Goal: Find contact information: Find contact information

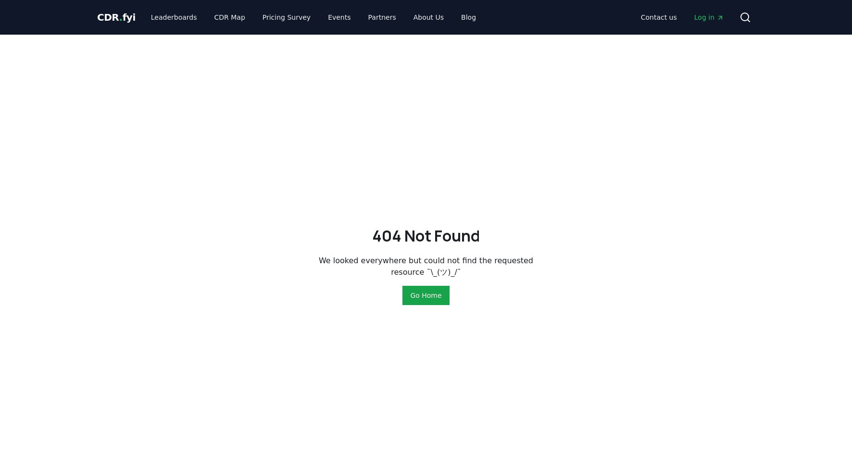
click at [430, 293] on button "Go Home" at bounding box center [426, 295] width 47 height 19
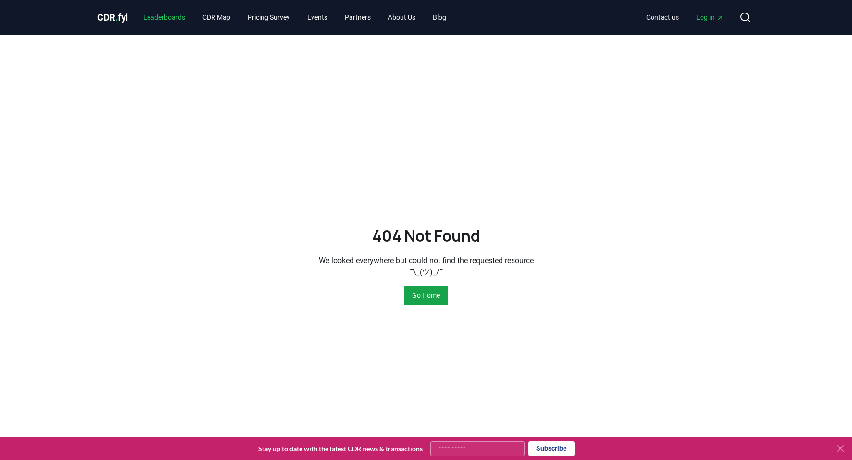
click at [188, 19] on link "Leaderboards" at bounding box center [164, 17] width 57 height 17
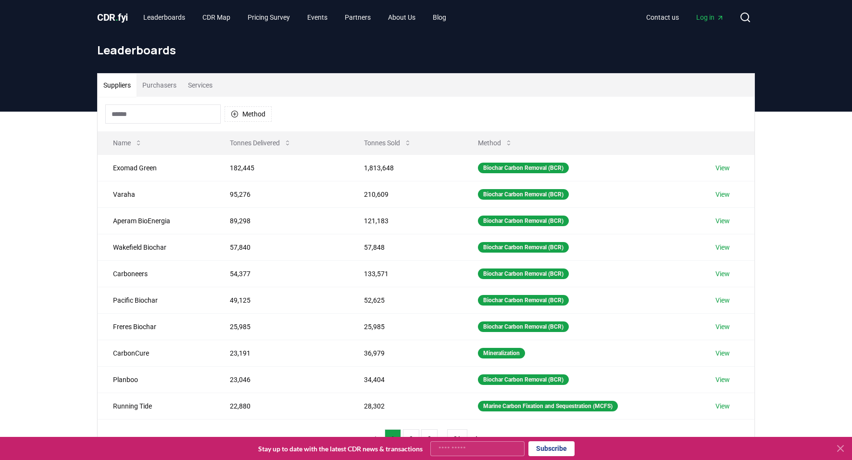
click at [166, 117] on input at bounding box center [162, 113] width 115 height 19
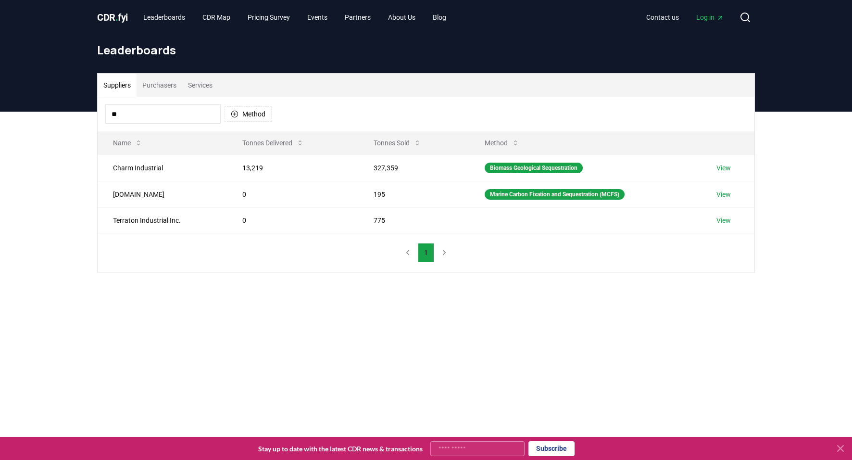
type input "*"
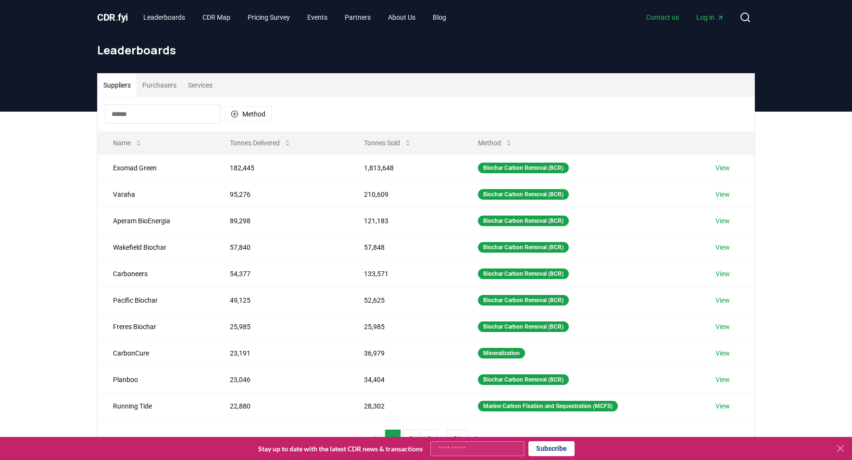
click at [651, 25] on link "Contact us" at bounding box center [663, 17] width 48 height 17
click at [670, 16] on link "Contact us" at bounding box center [663, 17] width 48 height 17
click at [668, 16] on link "Contact us" at bounding box center [663, 17] width 48 height 17
